Goal: Task Accomplishment & Management: Complete application form

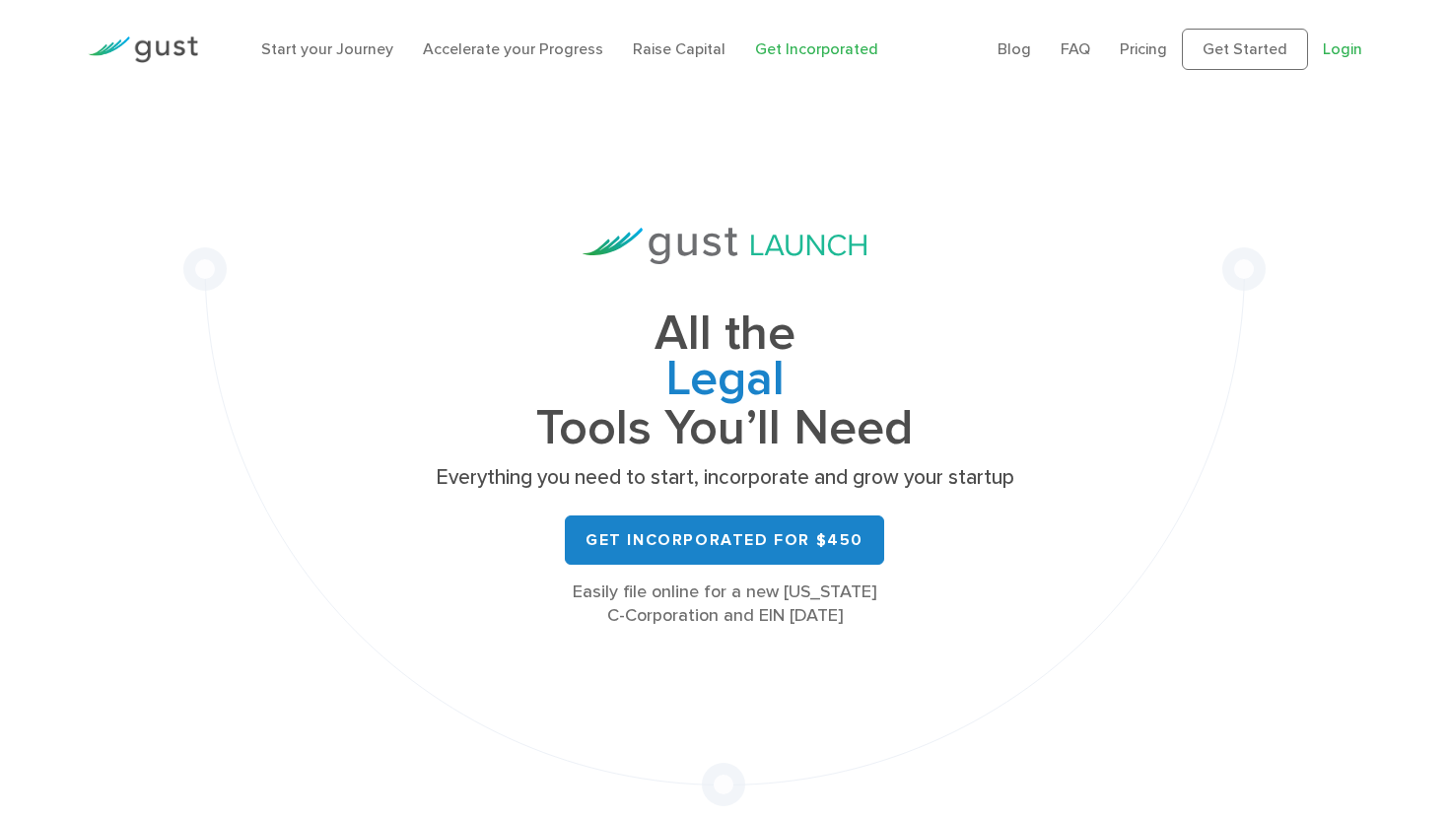
click at [1343, 51] on link "Login" at bounding box center [1341, 48] width 39 height 19
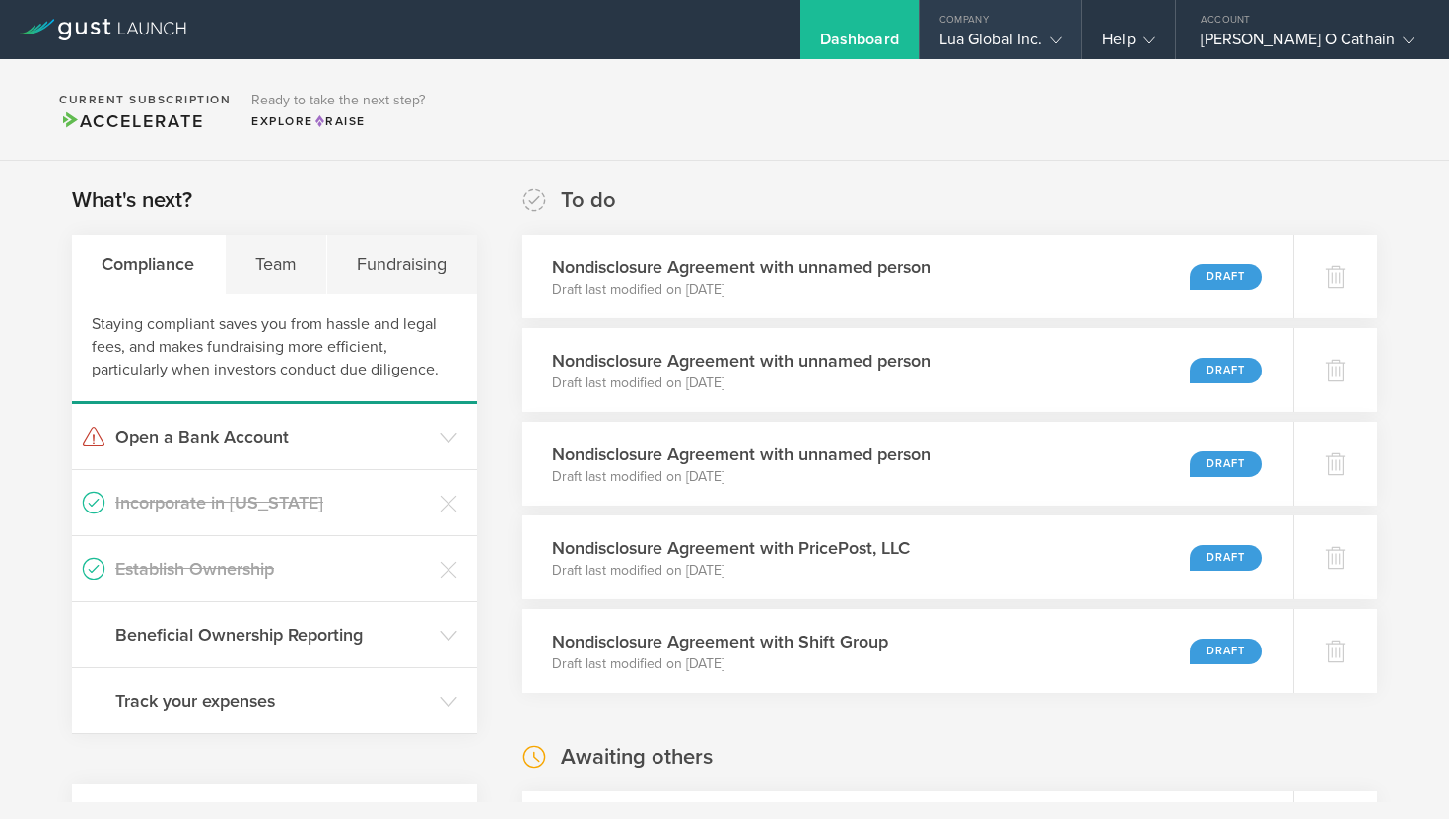
click at [1044, 47] on div "Lua Global Inc." at bounding box center [1000, 45] width 123 height 30
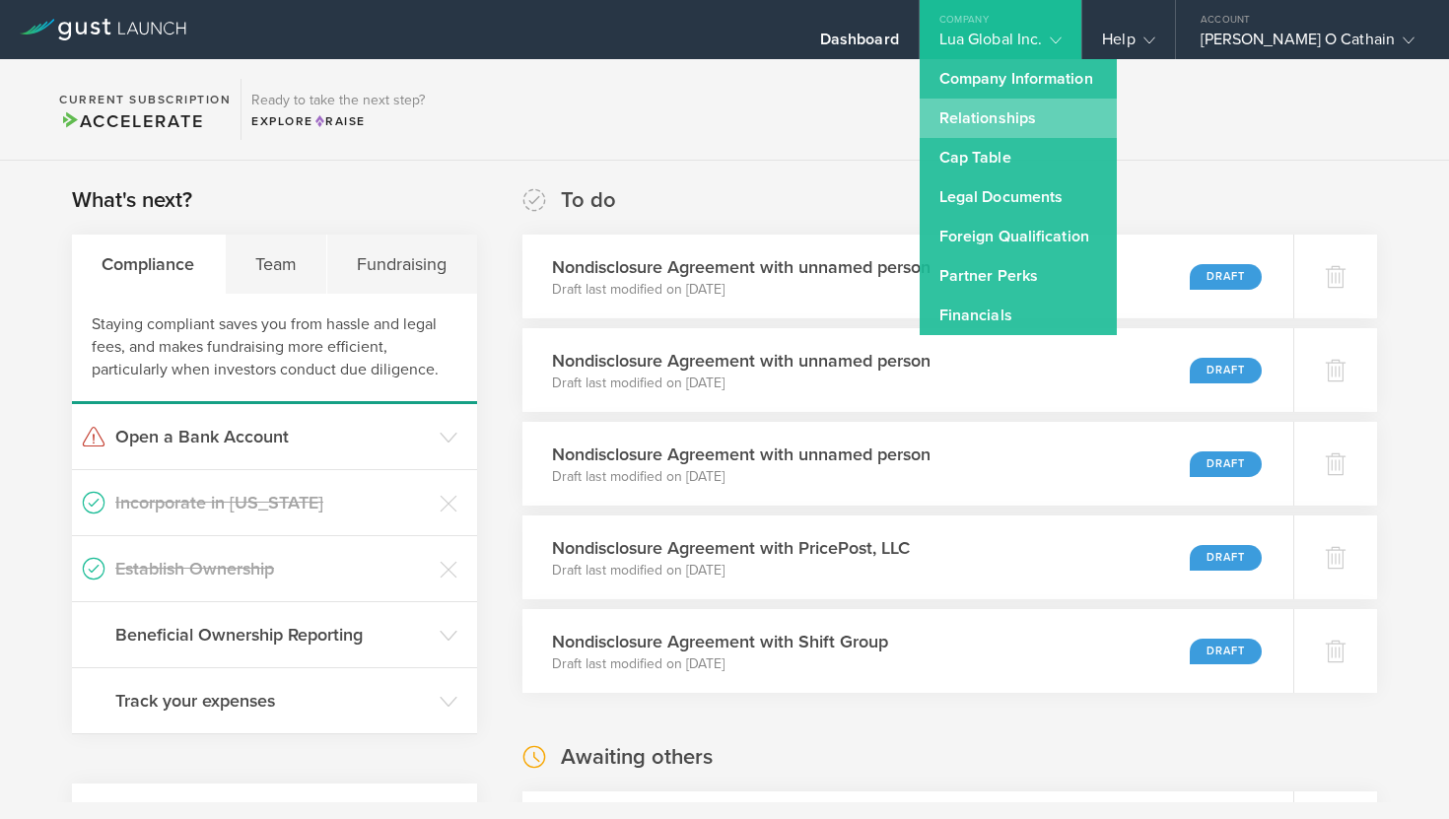
click at [1027, 120] on link "Relationships" at bounding box center [1017, 118] width 197 height 39
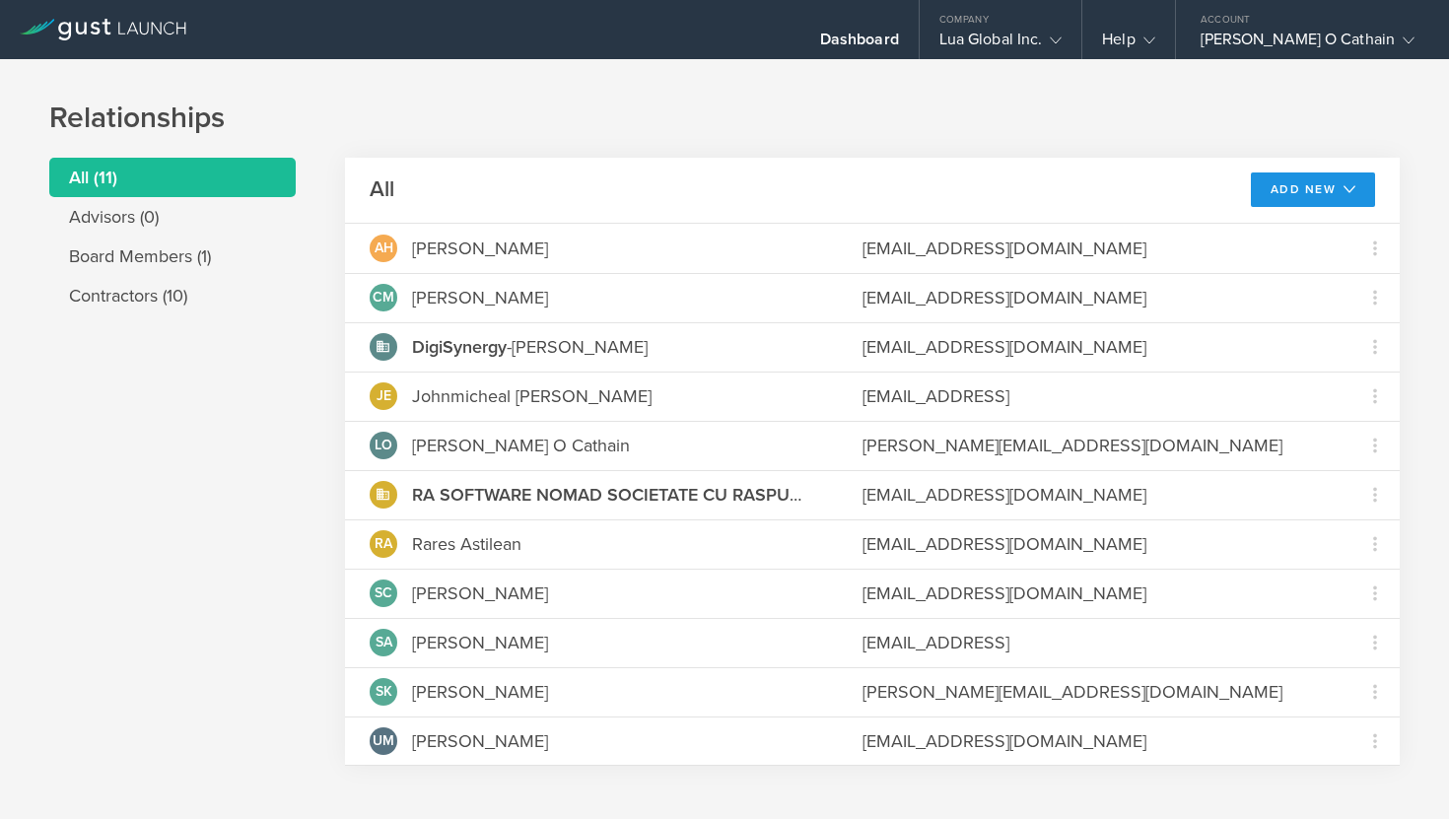
click at [1289, 191] on button "Add New" at bounding box center [1313, 189] width 125 height 34
click at [1291, 271] on li "Add contractor" at bounding box center [1304, 272] width 126 height 38
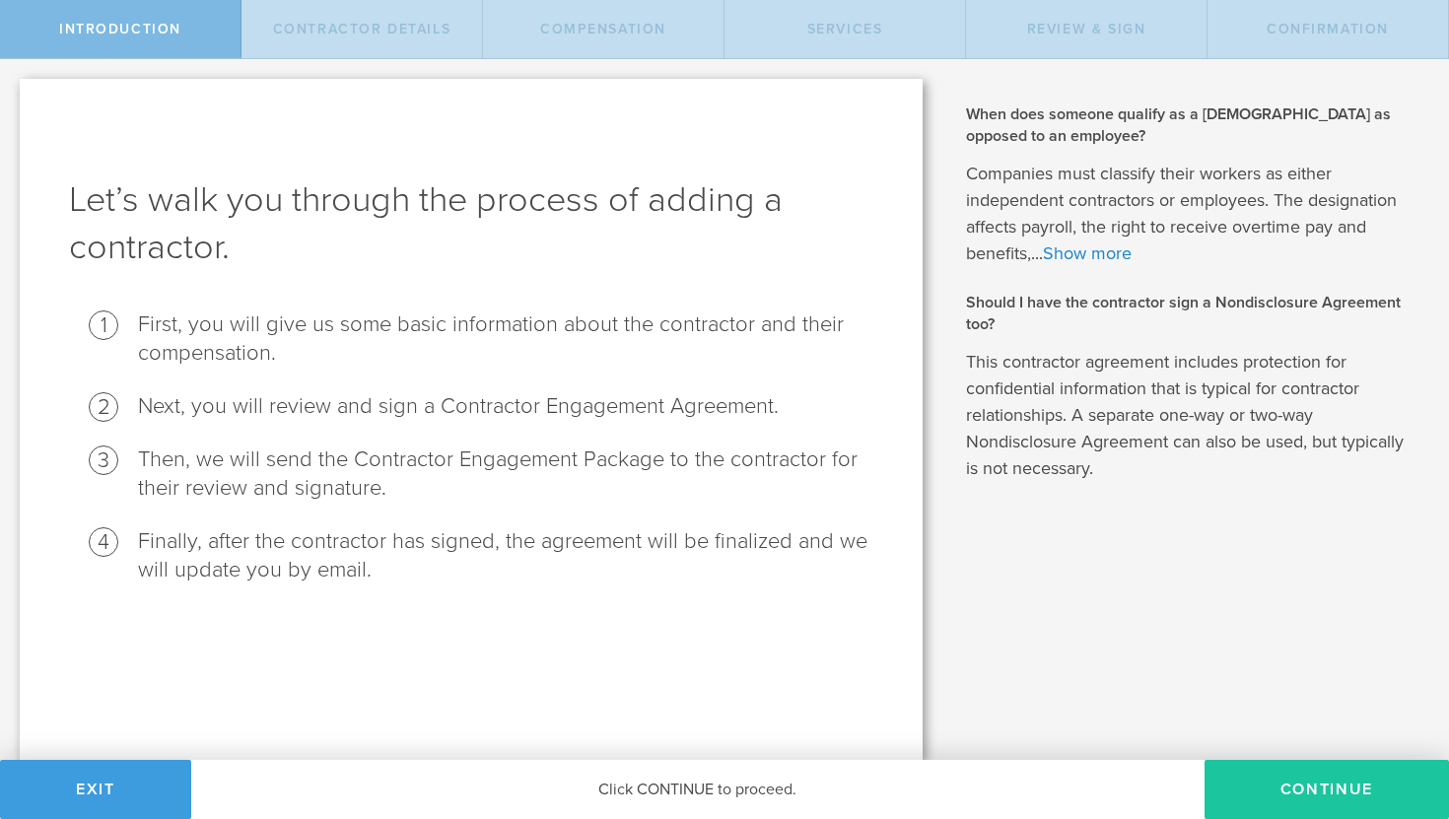
click at [1247, 787] on button "Continue" at bounding box center [1326, 789] width 244 height 59
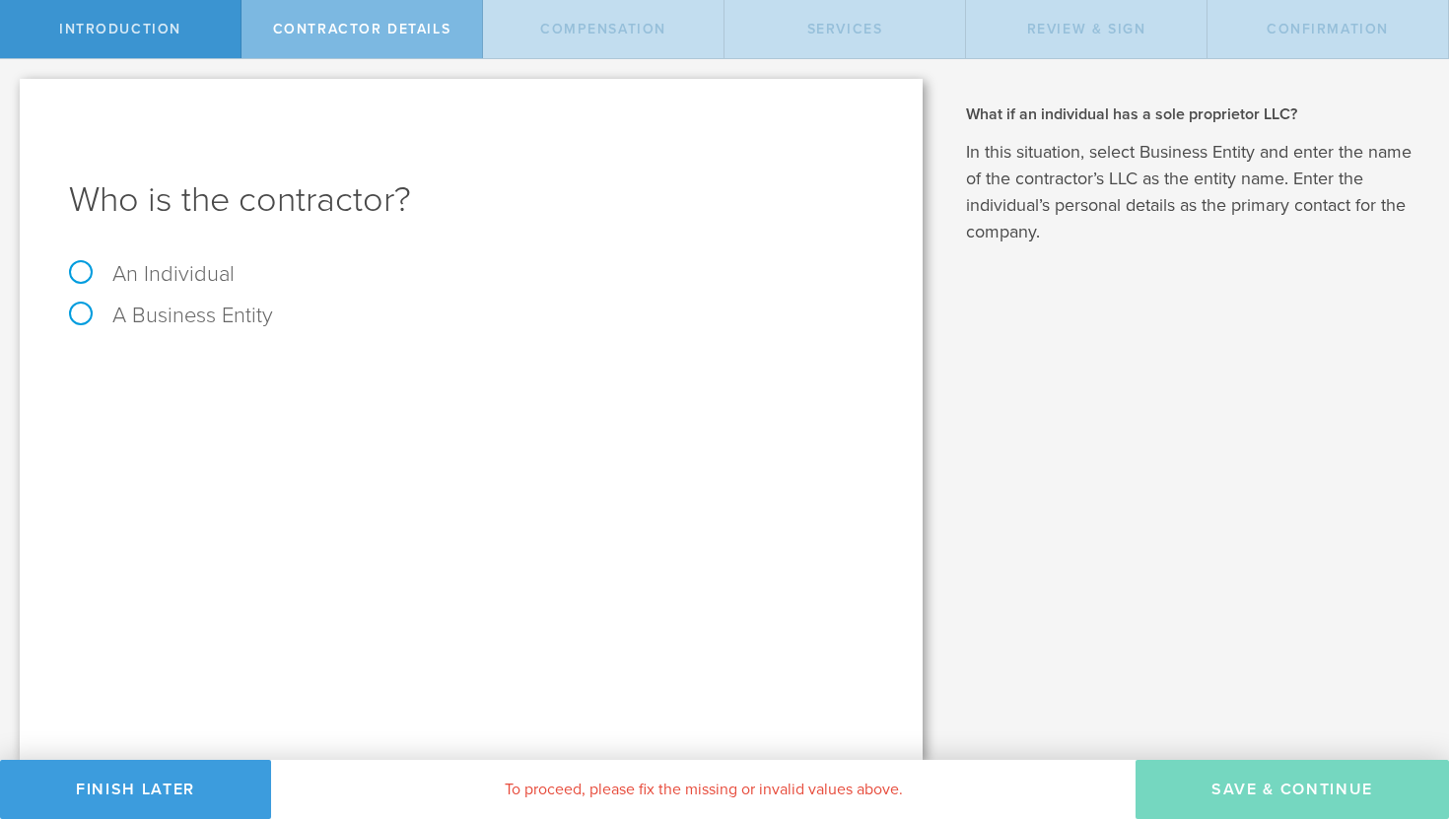
click at [179, 281] on label "An Individual" at bounding box center [152, 274] width 166 height 26
click at [13, 91] on input "An Individual" at bounding box center [6, 75] width 13 height 32
radio input "true"
drag, startPoint x: 306, startPoint y: 368, endPoint x: 315, endPoint y: 360, distance: 11.9
click at [305, 367] on input "text" at bounding box center [545, 371] width 656 height 30
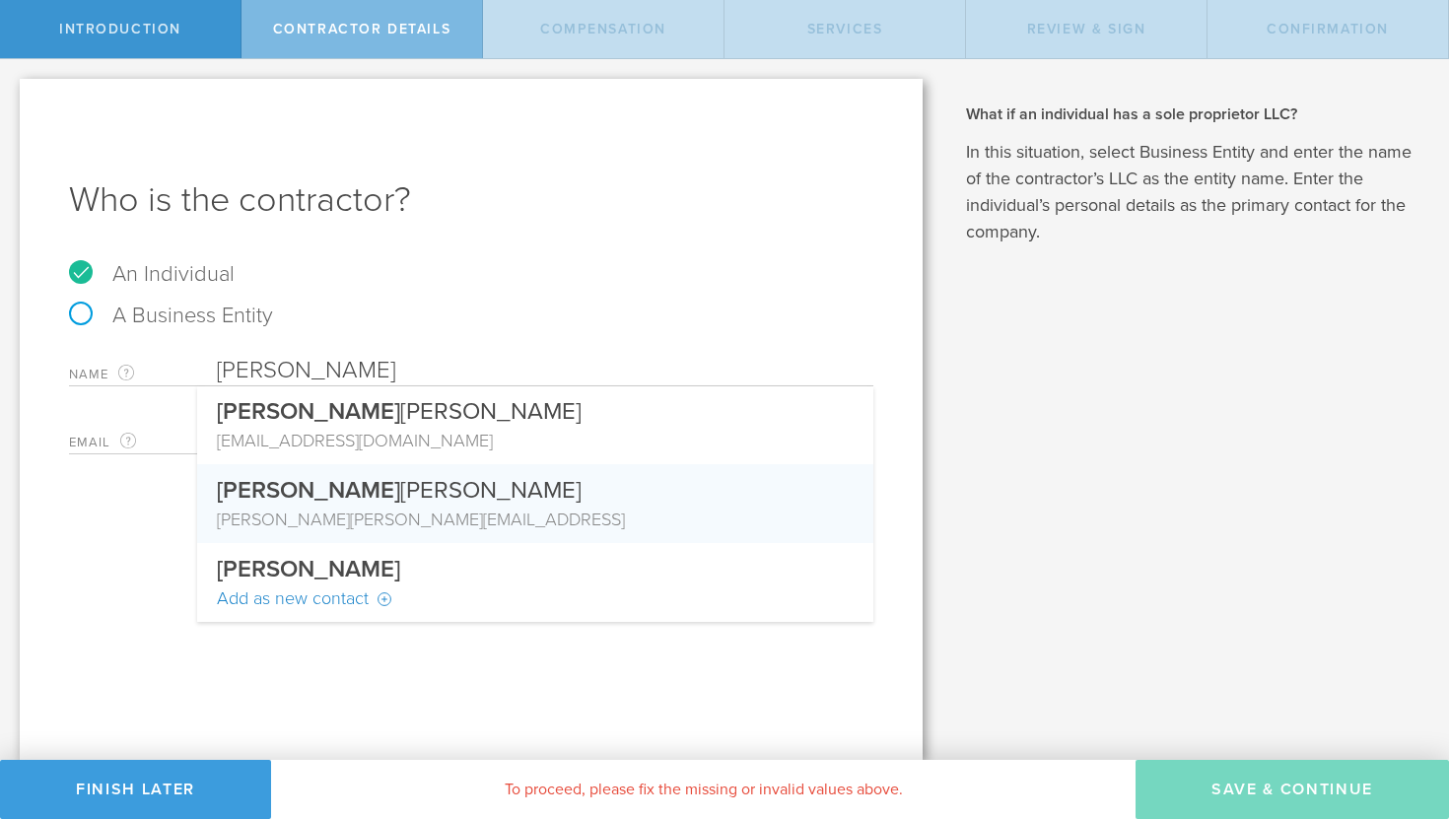
click at [322, 497] on div "John micheal Elijah" at bounding box center [535, 485] width 637 height 42
type input "Johnmicheal Elijah"
type input "johnmicheal@heylua.ai"
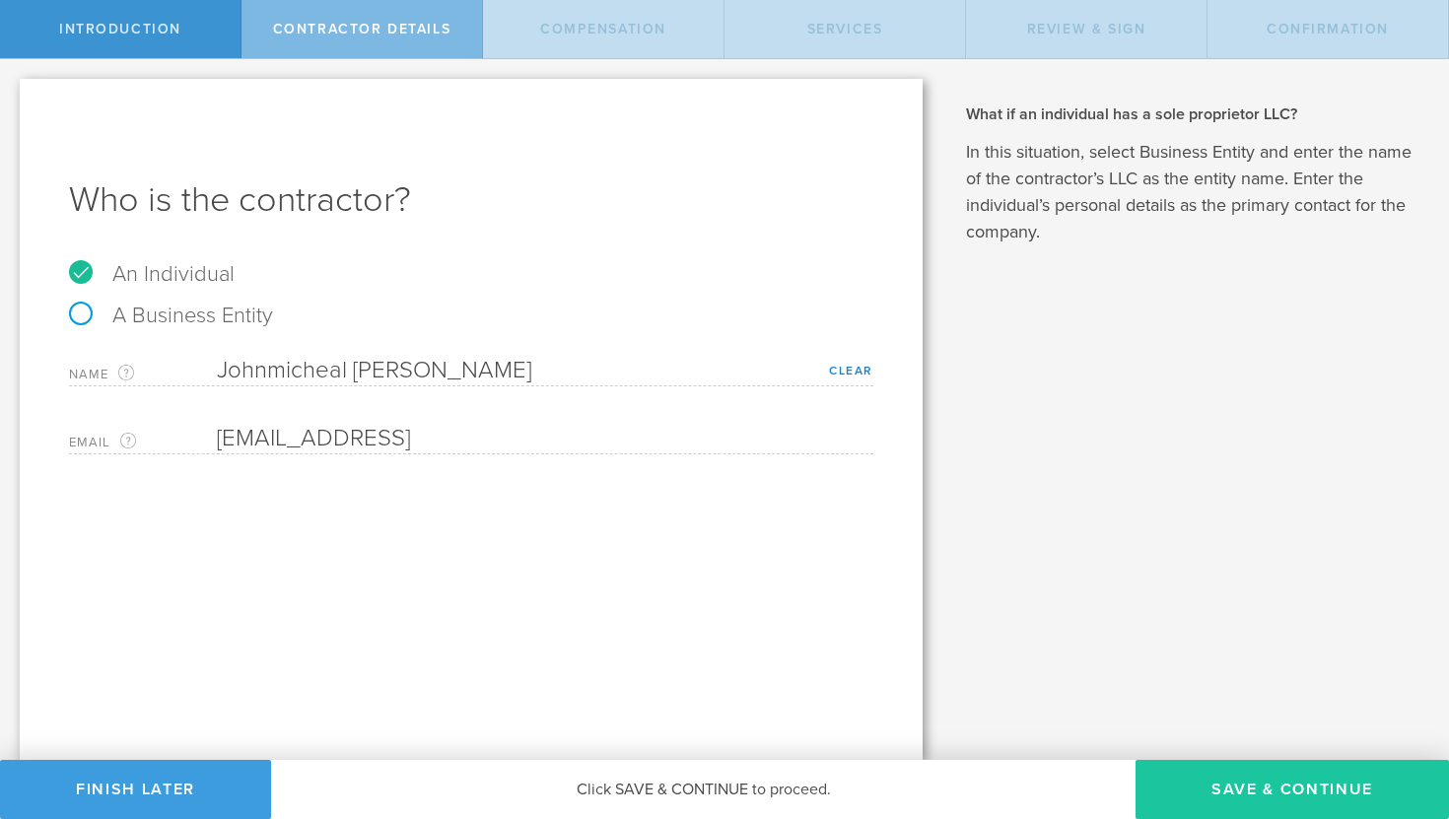
click at [1275, 795] on button "Save & Continue" at bounding box center [1291, 789] width 313 height 59
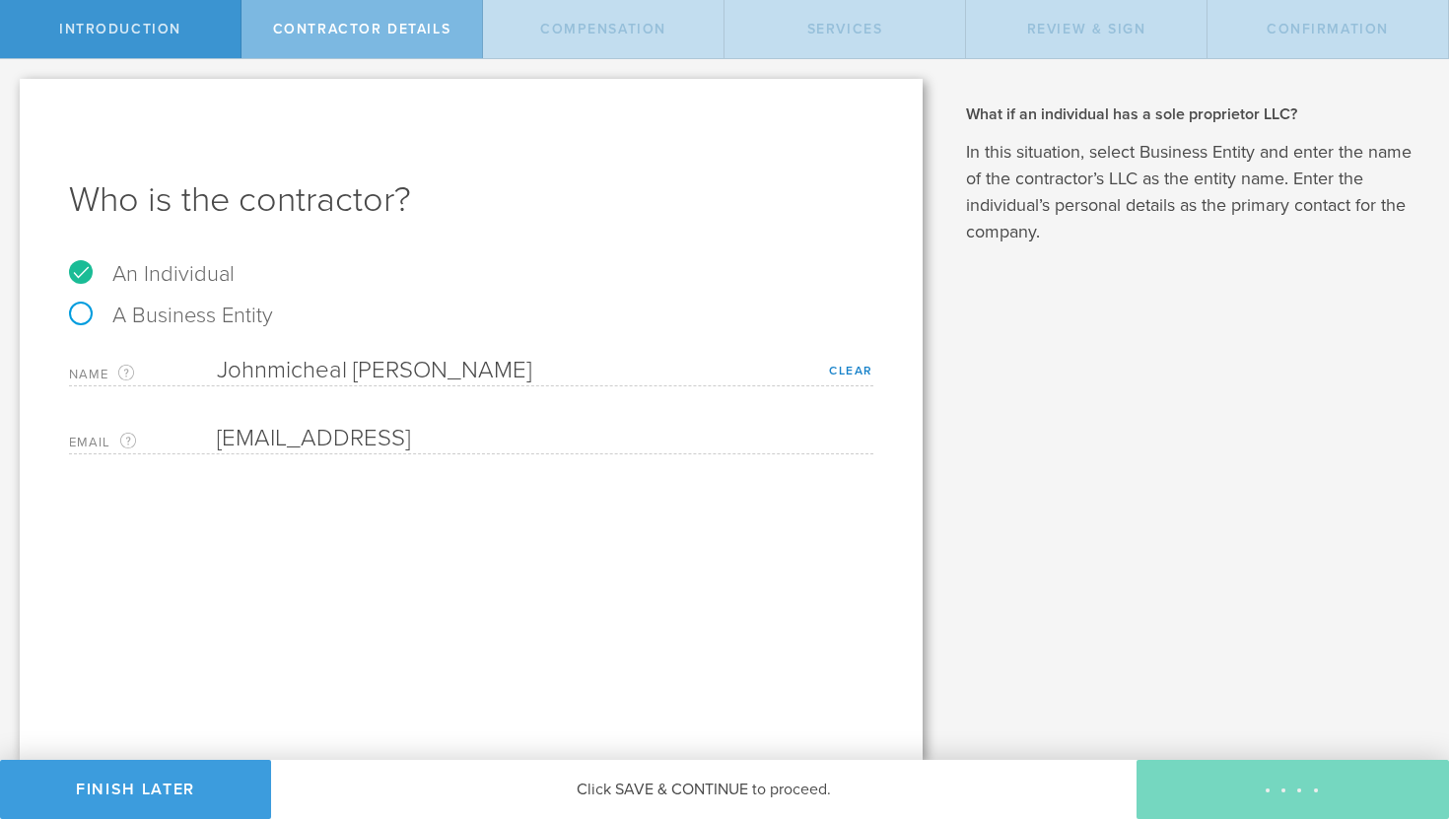
select select "none"
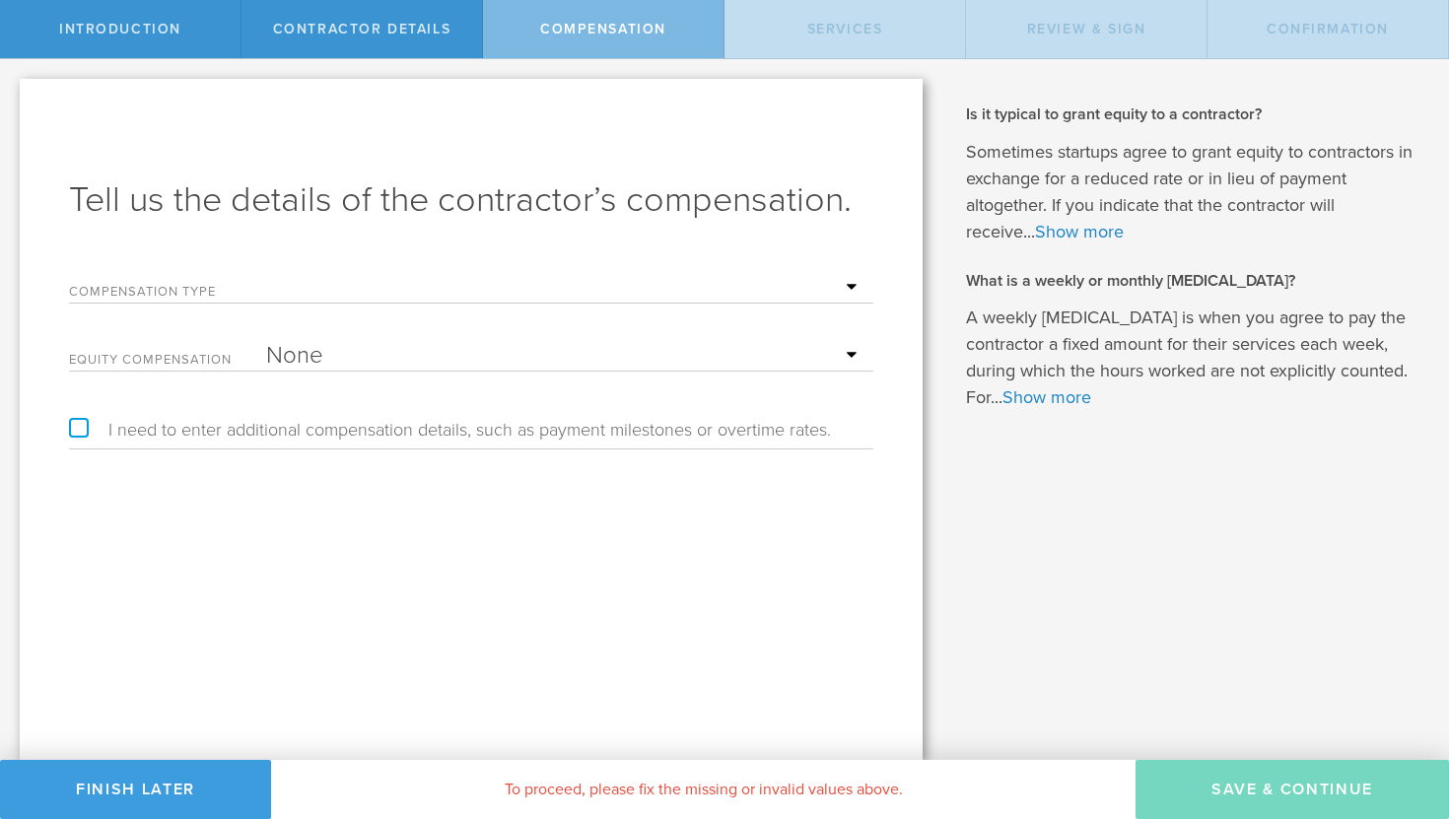
click at [600, 302] on select "Hourly Daily Weekly Retainer Monthly Retainer Project Flat Rate No cash compens…" at bounding box center [564, 288] width 597 height 30
click at [517, 287] on select "Hourly Daily Weekly Retainer Monthly Retainer Project Flat Rate No cash compens…" at bounding box center [564, 288] width 597 height 30
select select "monthlyRetainer"
click at [266, 273] on select "Hourly Daily Weekly Retainer Monthly Retainer Project Flat Rate No cash compens…" at bounding box center [564, 288] width 597 height 30
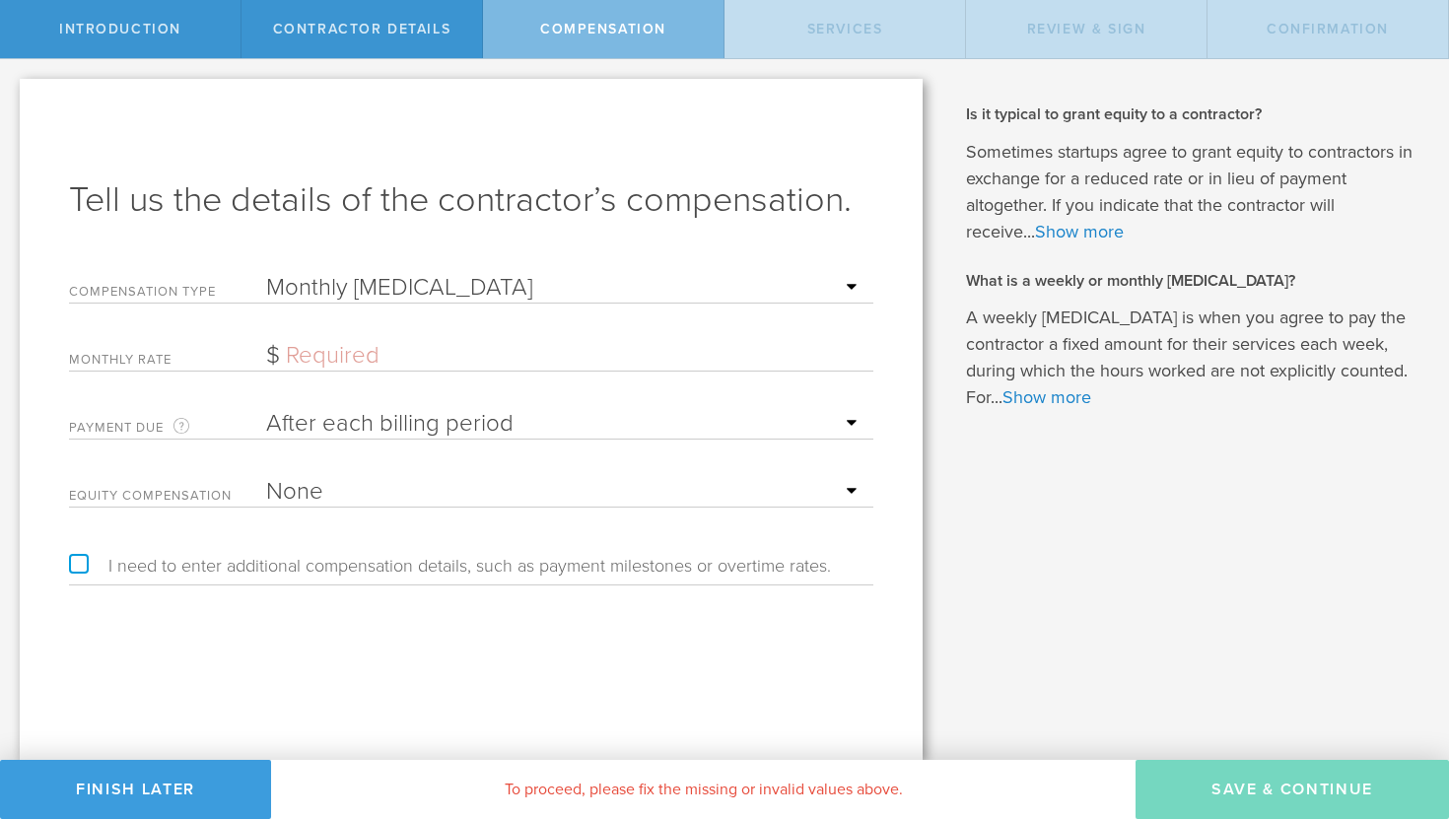
click at [398, 357] on input "text" at bounding box center [564, 356] width 597 height 30
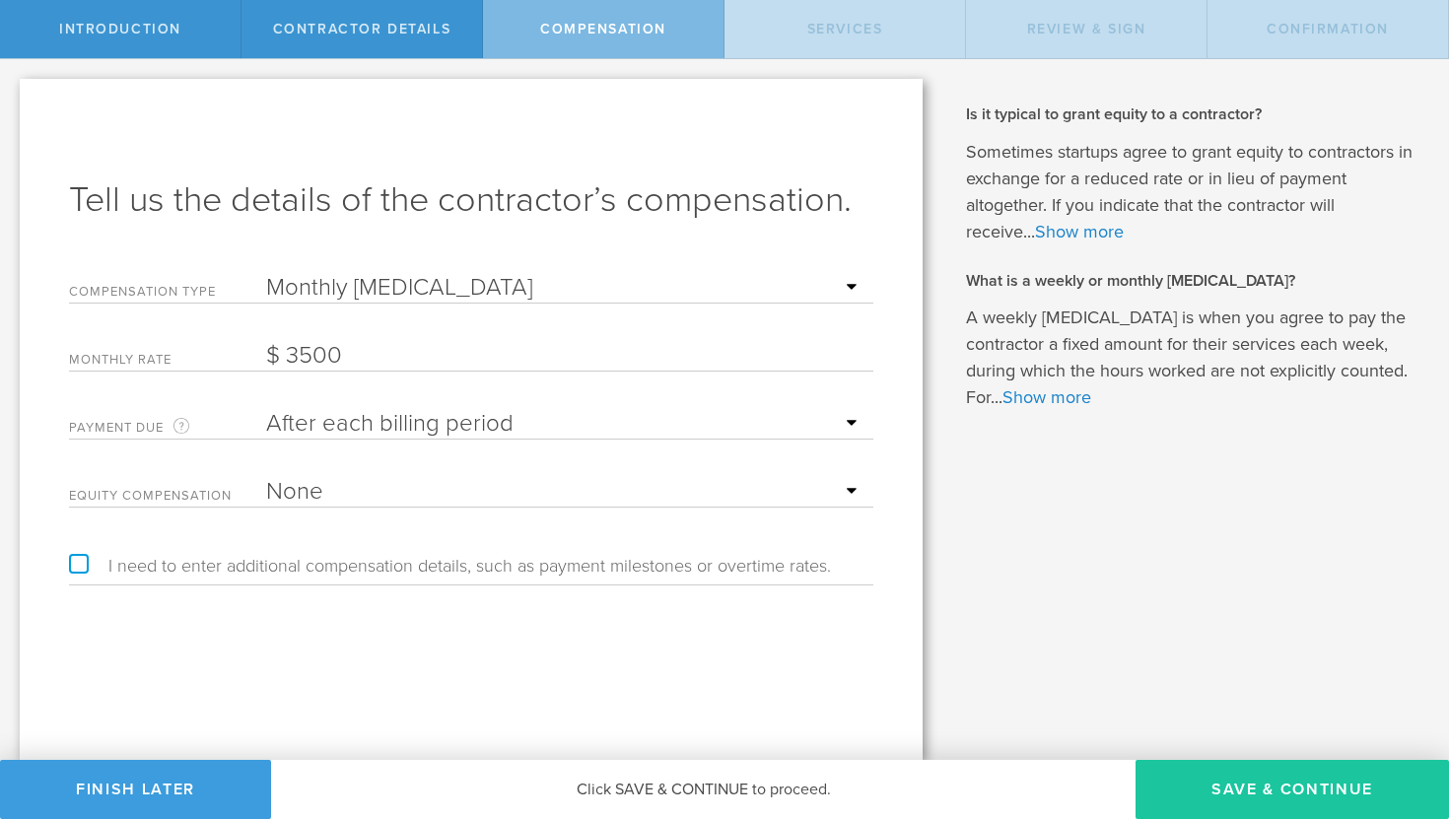
type input "3,500"
click at [1269, 793] on button "Save & Continue" at bounding box center [1291, 789] width 313 height 59
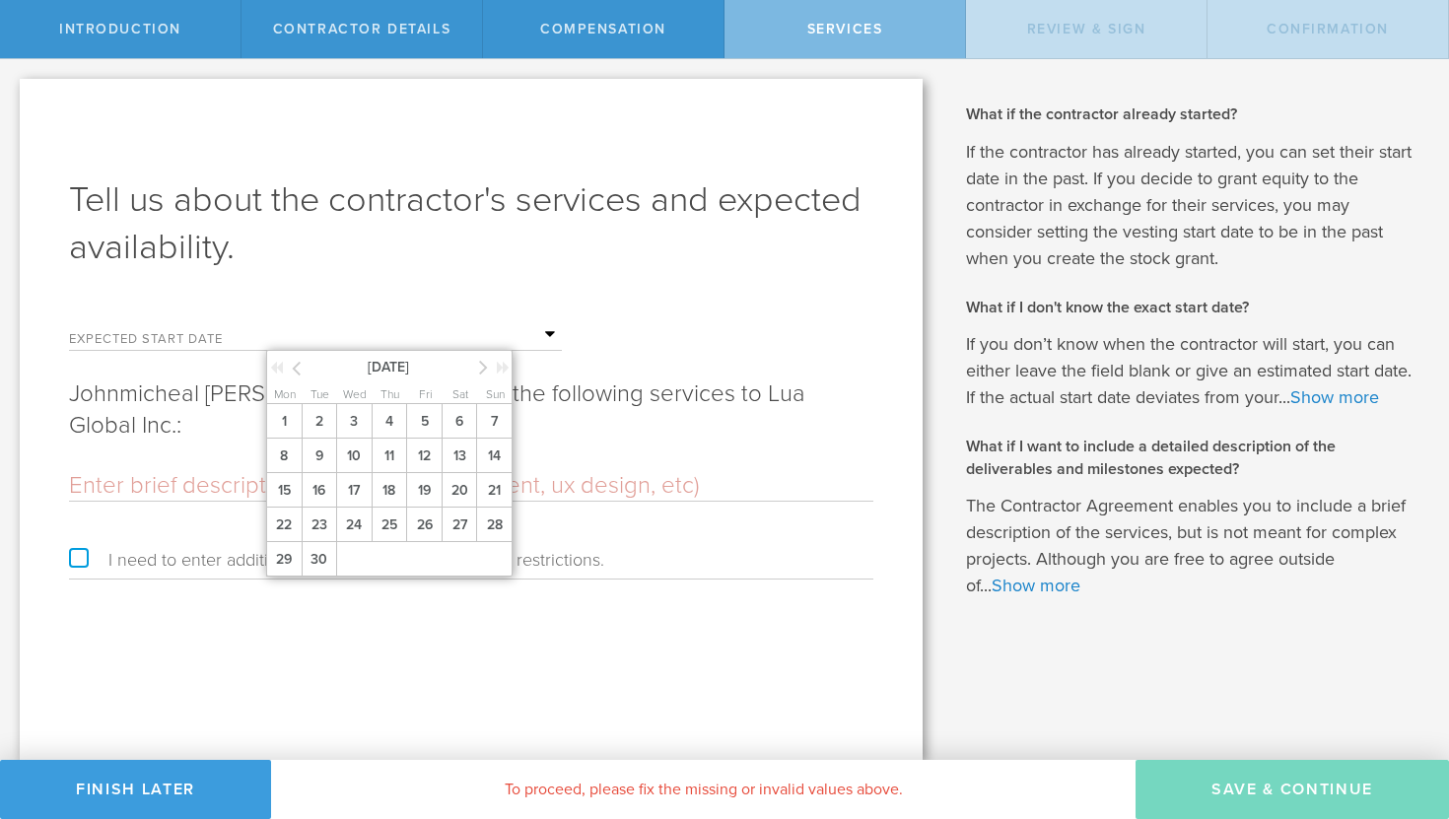
click at [459, 342] on input "text" at bounding box center [414, 335] width 296 height 30
click at [454, 419] on span "6" at bounding box center [458, 421] width 35 height 34
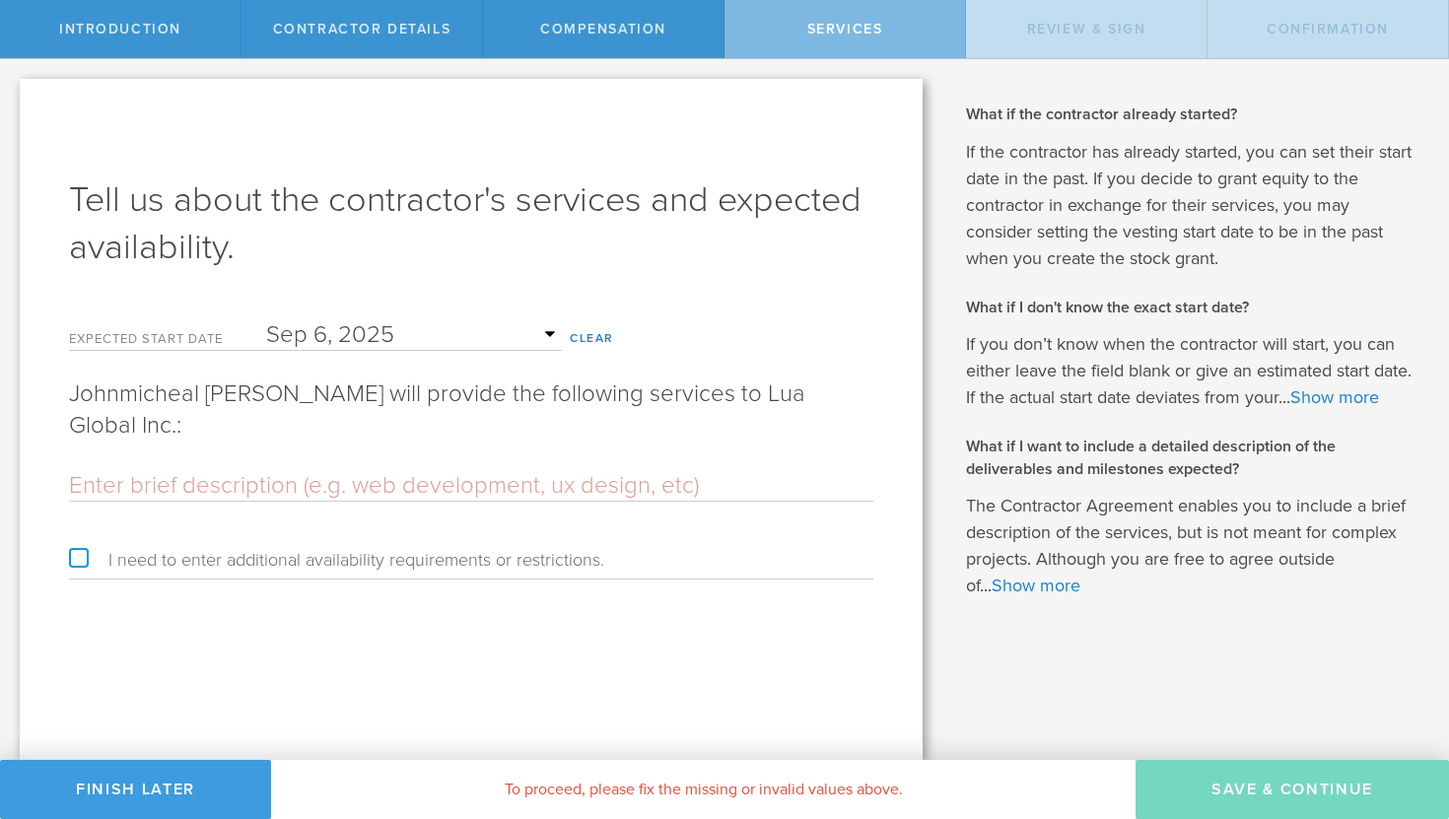
click at [454, 471] on input "text" at bounding box center [471, 486] width 804 height 30
type input "Fullstack Engineer"
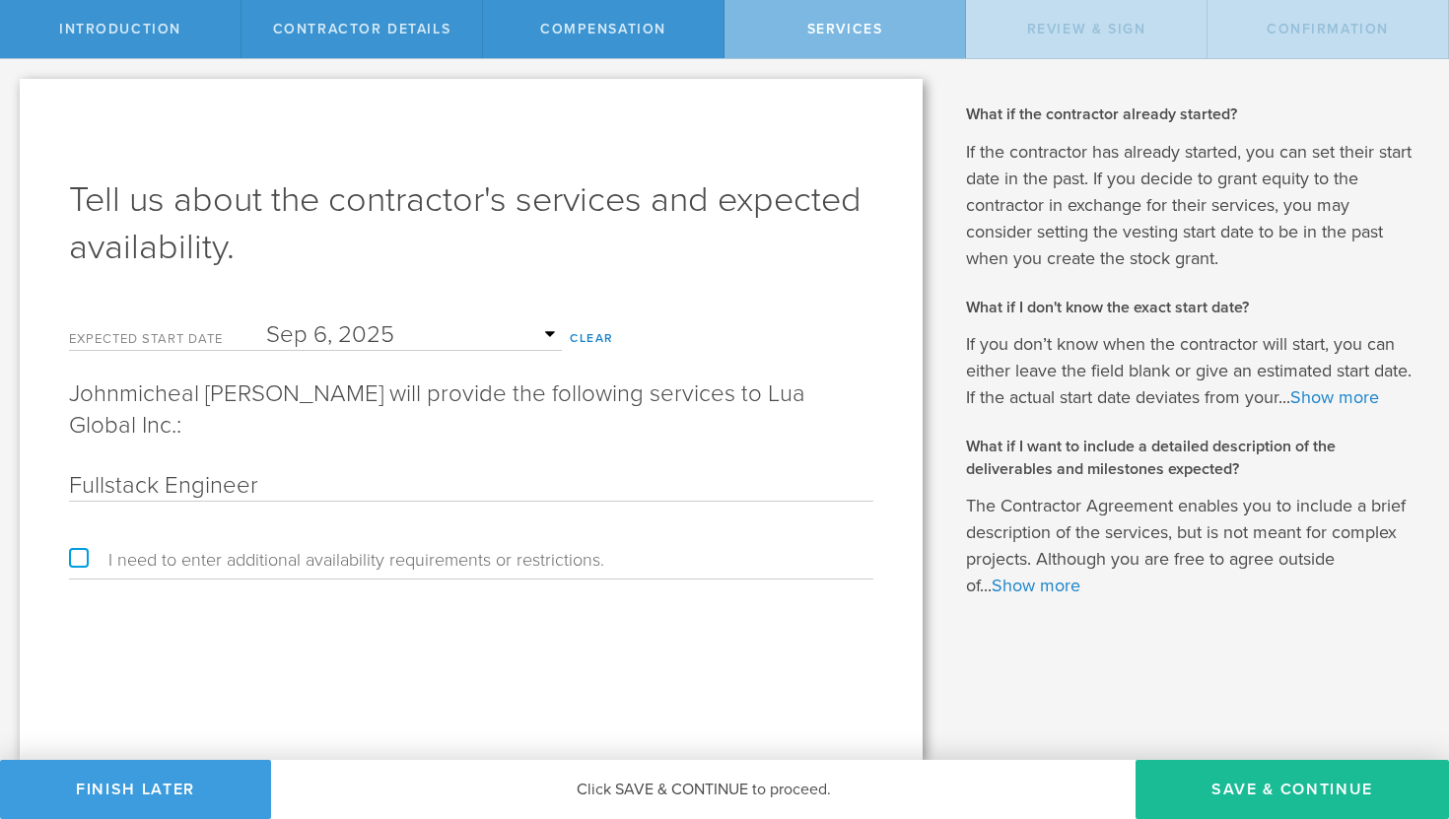
click at [378, 626] on div "Tell us about the contractor's services and expected availability. Expected sta…" at bounding box center [471, 419] width 903 height 681
click at [1239, 795] on button "Save & Continue" at bounding box center [1291, 789] width 313 height 59
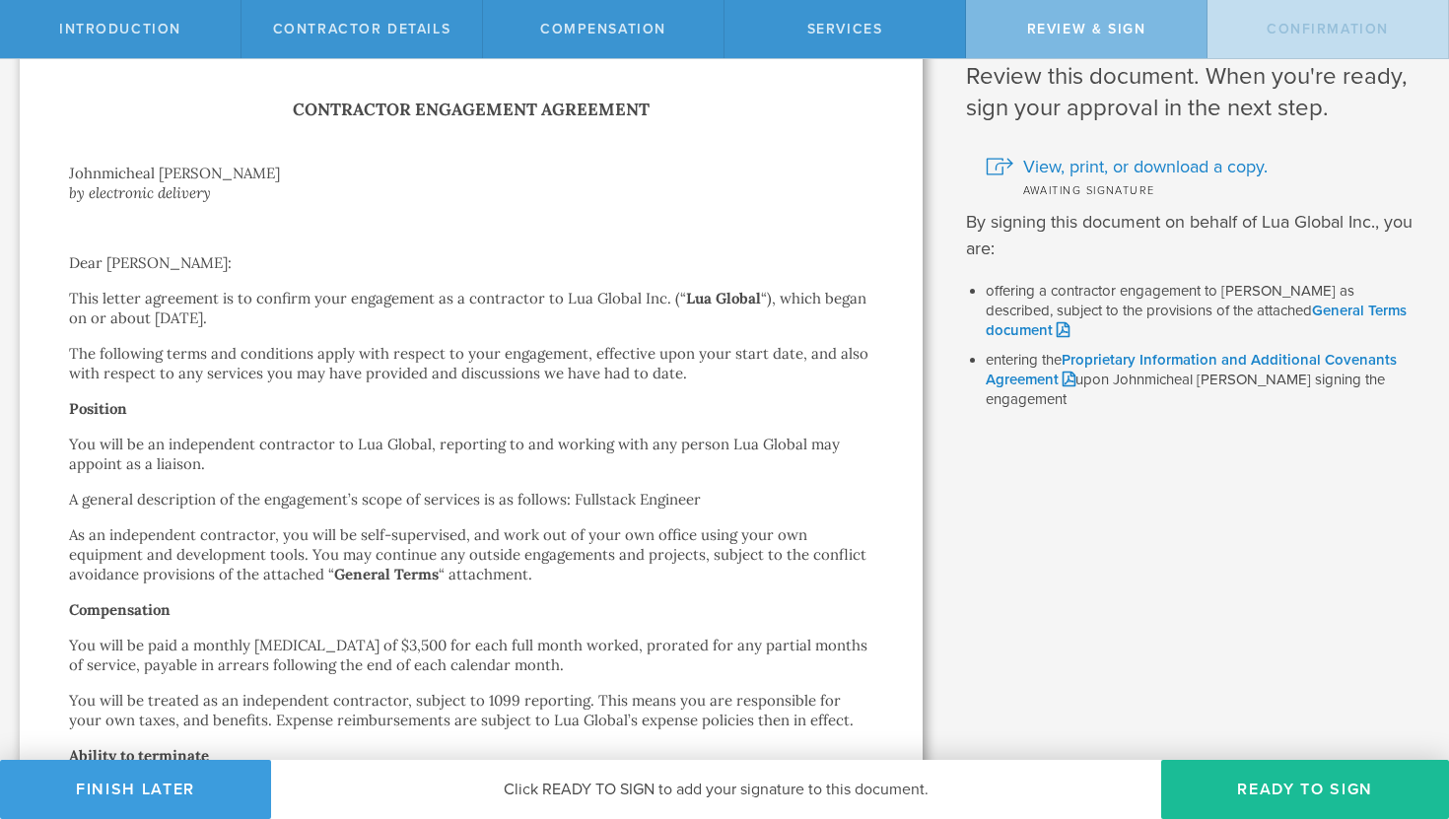
scroll to position [61, 0]
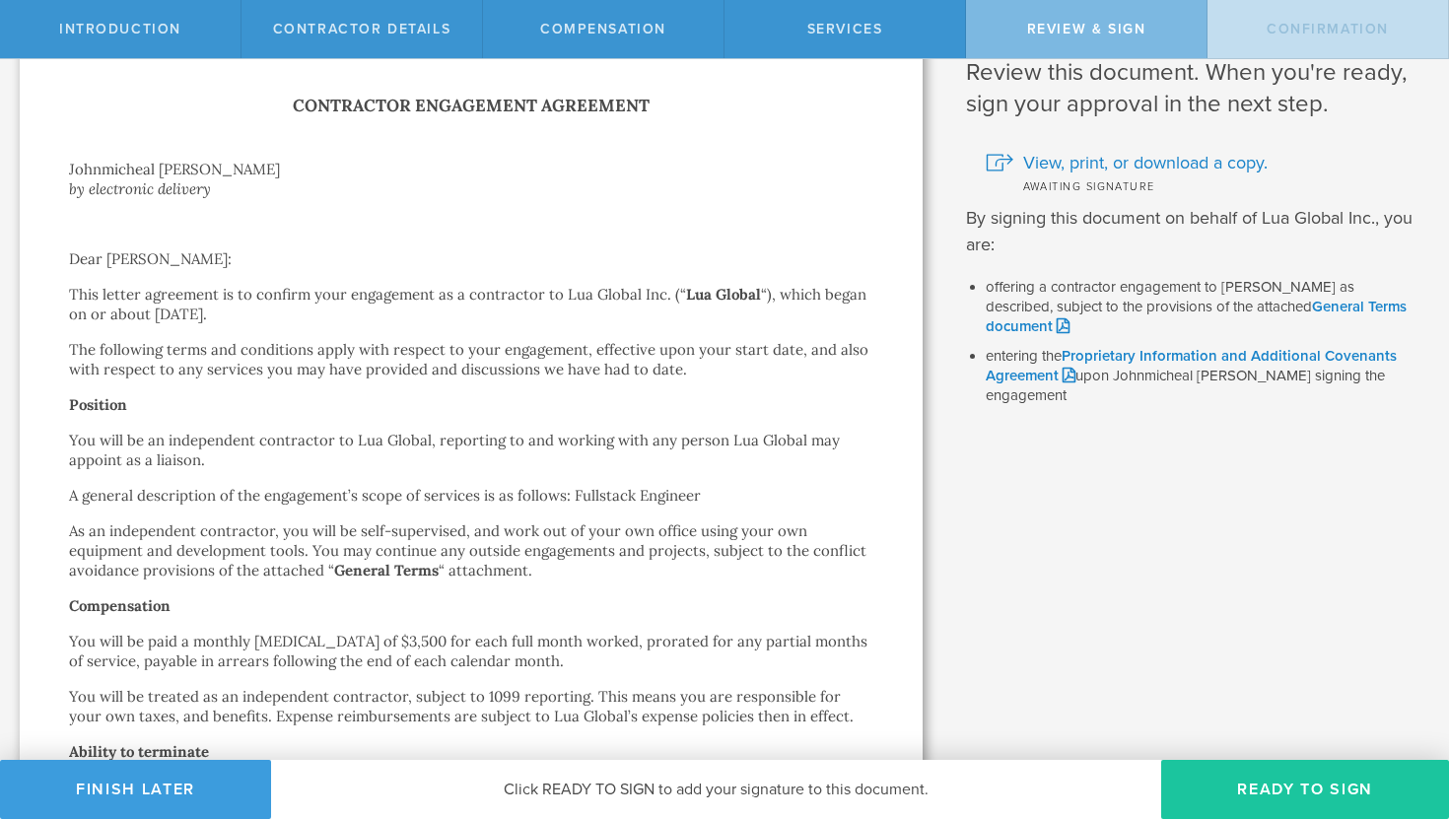
click at [1223, 780] on button "Ready to Sign" at bounding box center [1305, 789] width 288 height 59
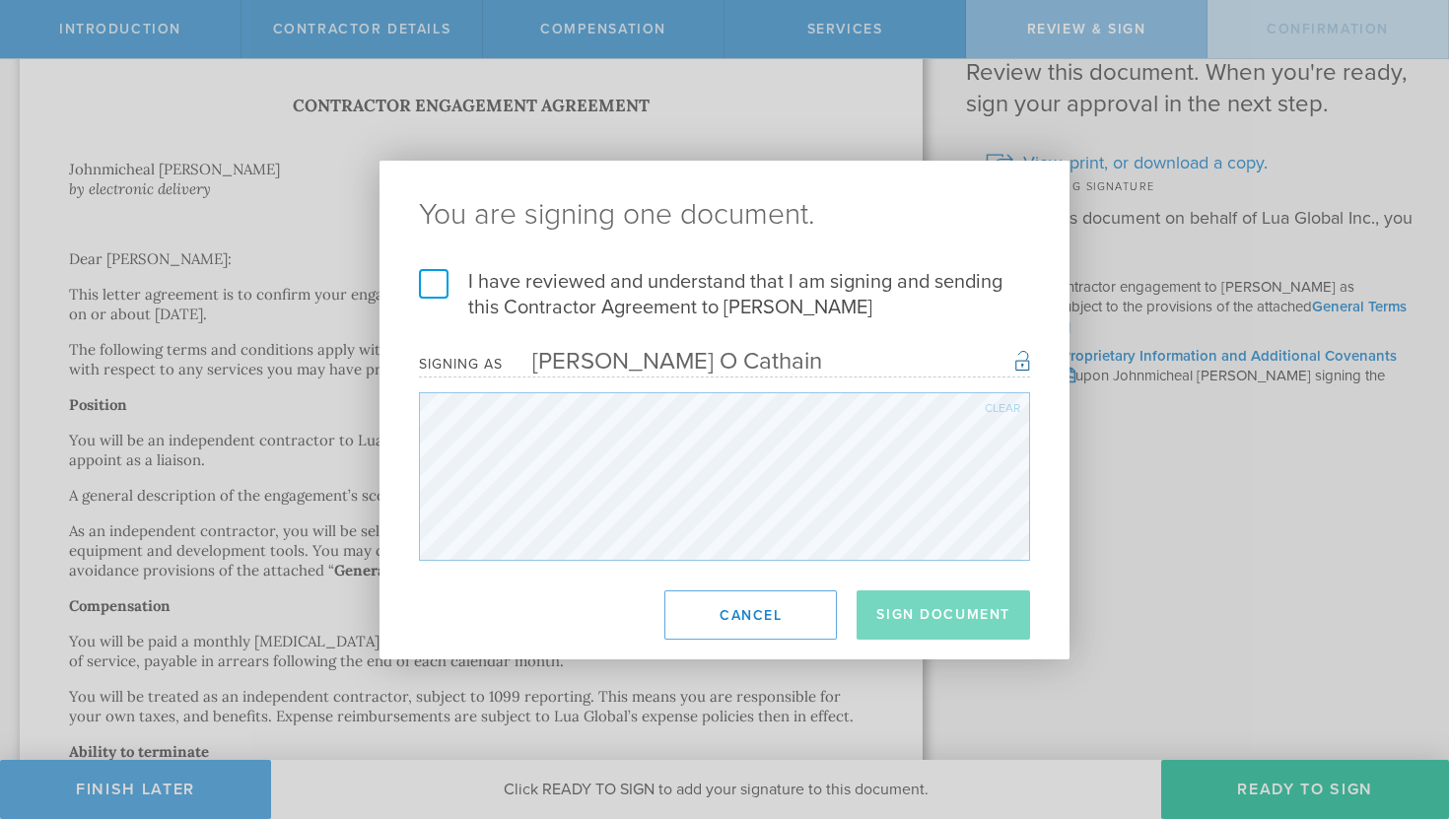
click at [426, 287] on label "I have reviewed and understand that I am signing and sending this Contractor Ag…" at bounding box center [724, 294] width 611 height 51
click at [0, 0] on input "I have reviewed and understand that I am signing and sending this Contractor Ag…" at bounding box center [0, 0] width 0 height 0
click at [958, 600] on button "Sign Document" at bounding box center [942, 614] width 173 height 49
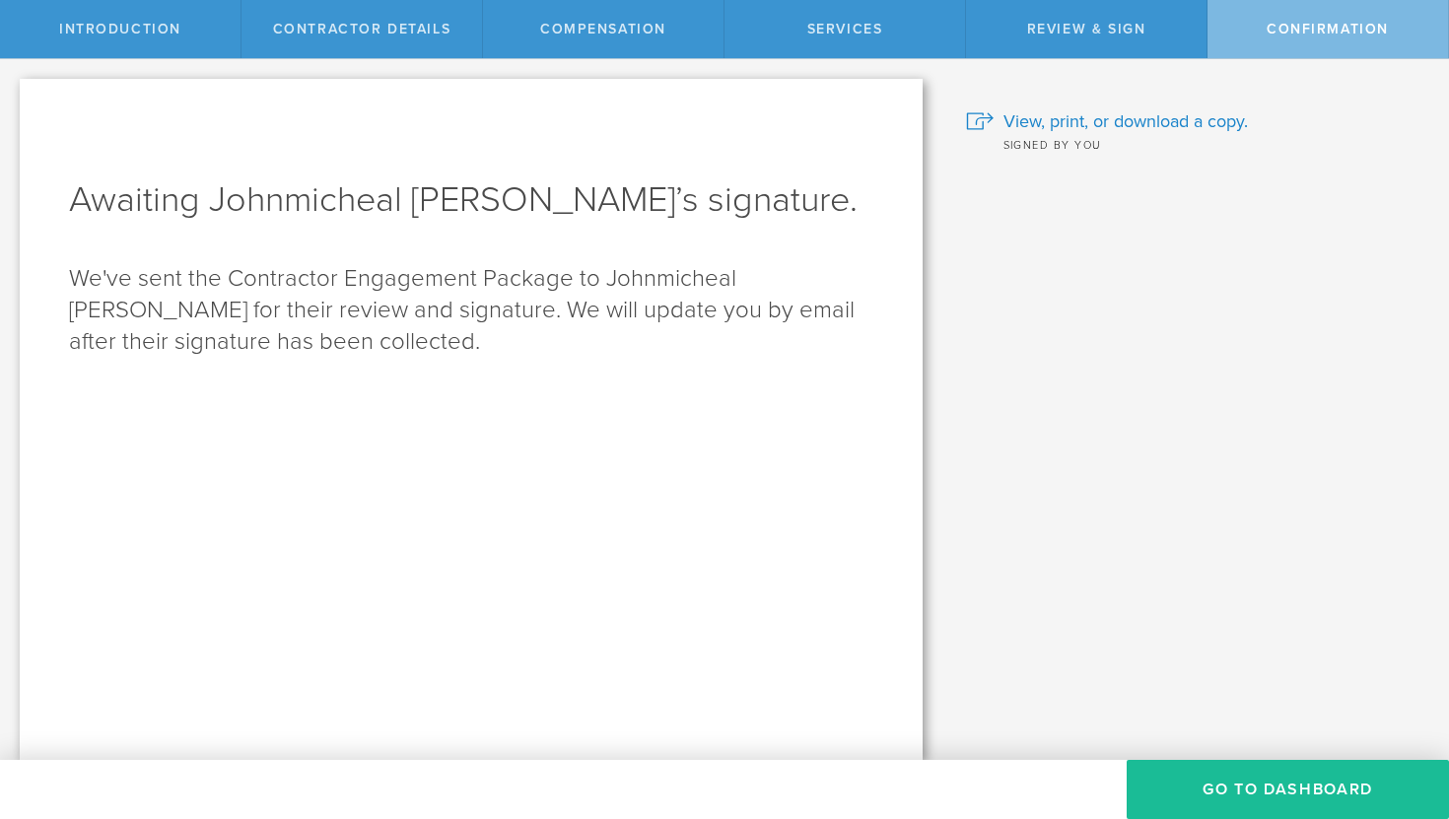
scroll to position [0, 0]
click at [1261, 787] on button "Go To Dashboard" at bounding box center [1287, 789] width 322 height 59
